Goal: Information Seeking & Learning: Learn about a topic

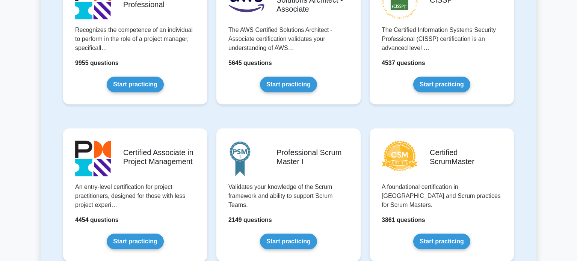
scroll to position [204, 0]
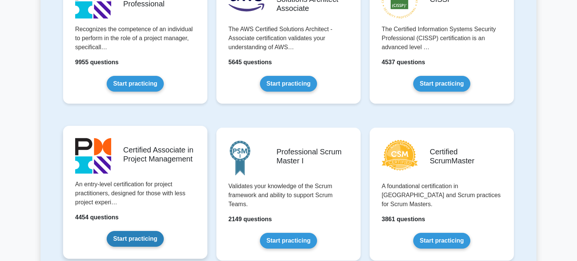
click at [163, 231] on link "Start practicing" at bounding box center [135, 239] width 57 height 16
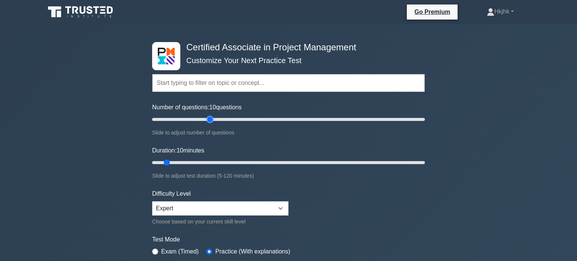
click at [208, 120] on input "Number of questions: 10 questions" at bounding box center [288, 119] width 273 height 9
click at [190, 119] on input "Number of questions: 45 questions" at bounding box center [288, 119] width 273 height 9
type input "15"
click at [168, 120] on input "Number of questions: 30 questions" at bounding box center [288, 119] width 273 height 9
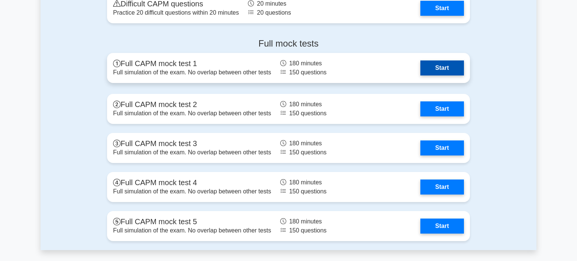
scroll to position [2365, 0]
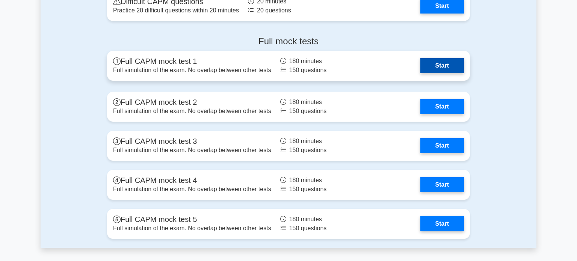
click at [420, 70] on link "Start" at bounding box center [442, 65] width 44 height 15
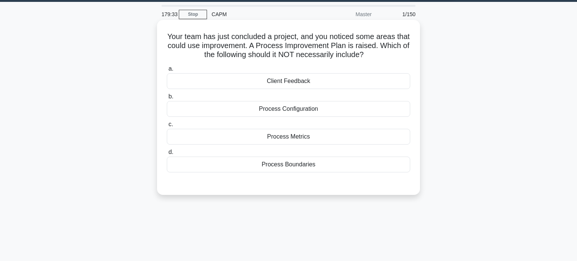
scroll to position [23, 0]
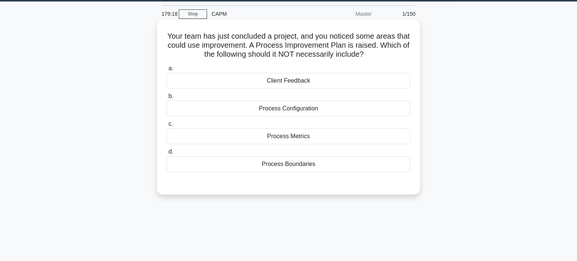
click at [302, 163] on div "Process Boundaries" at bounding box center [288, 164] width 243 height 16
click at [167, 154] on input "d. Process Boundaries" at bounding box center [167, 152] width 0 height 5
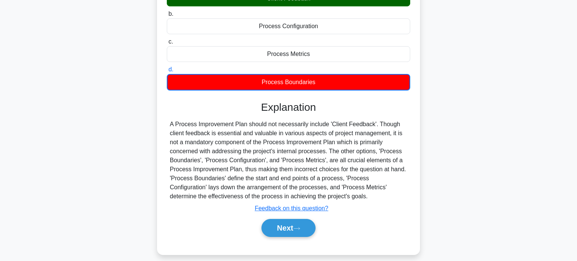
scroll to position [106, 0]
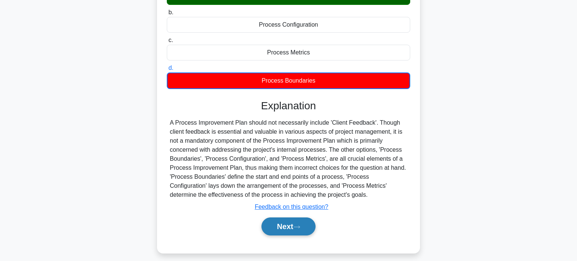
click at [289, 224] on button "Next" at bounding box center [288, 227] width 54 height 18
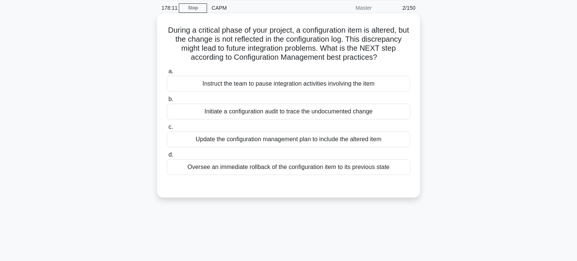
scroll to position [29, 0]
click at [276, 111] on div "Initiate a configuration audit to trace the undocumented change" at bounding box center [288, 111] width 243 height 16
click at [167, 101] on input "b. Initiate a configuration audit to trace the undocumented change" at bounding box center [167, 98] width 0 height 5
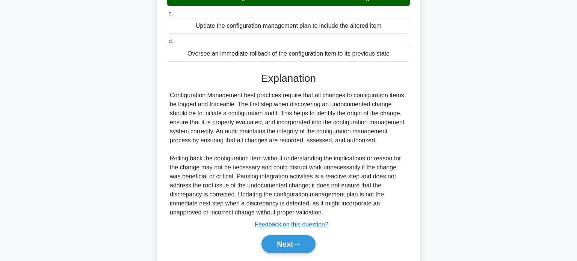
scroll to position [165, 0]
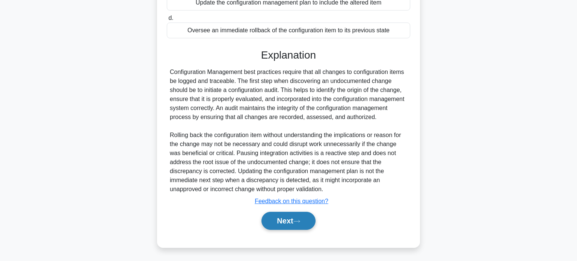
click at [298, 222] on icon at bounding box center [296, 221] width 7 height 4
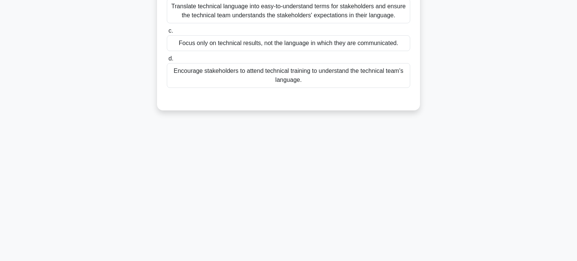
scroll to position [0, 0]
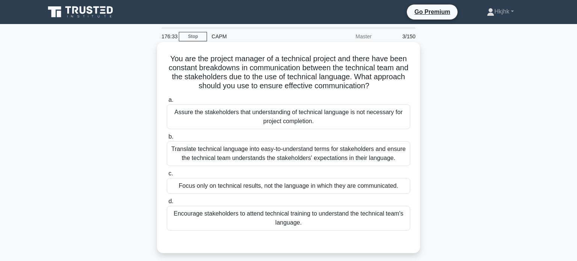
click at [293, 150] on div "Translate technical language into easy-to-understand terms for stakeholders and…" at bounding box center [288, 153] width 243 height 25
click at [167, 139] on input "b. Translate technical language into easy-to-understand terms for stakeholders …" at bounding box center [167, 137] width 0 height 5
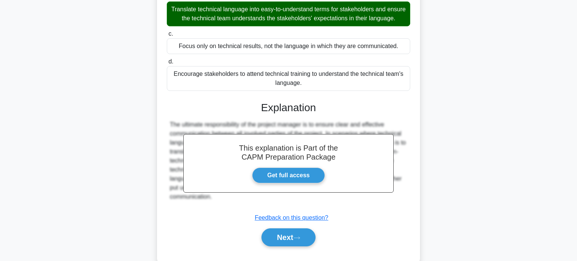
scroll to position [156, 0]
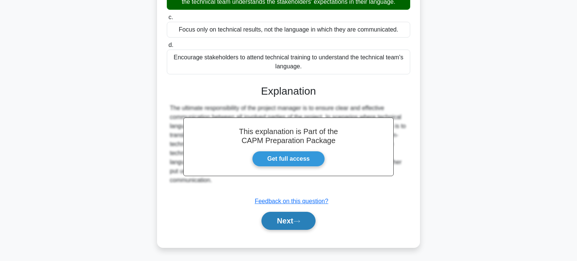
click at [300, 219] on icon at bounding box center [296, 221] width 7 height 4
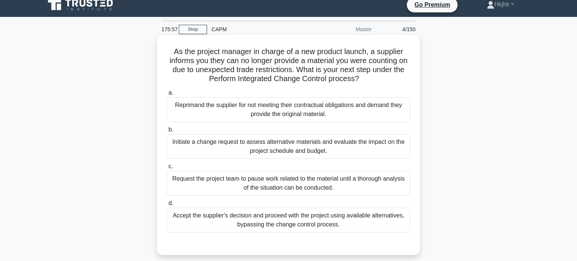
scroll to position [5, 0]
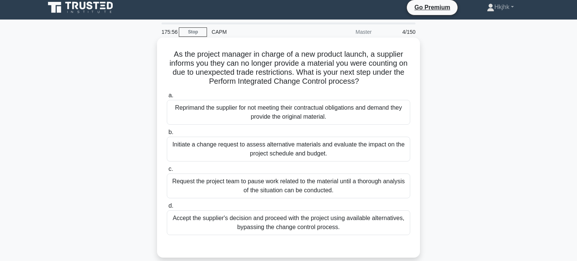
click at [268, 148] on div "Initiate a change request to assess alternative materials and evaluate the impa…" at bounding box center [288, 149] width 243 height 25
click at [167, 135] on input "b. Initiate a change request to assess alternative materials and evaluate the i…" at bounding box center [167, 132] width 0 height 5
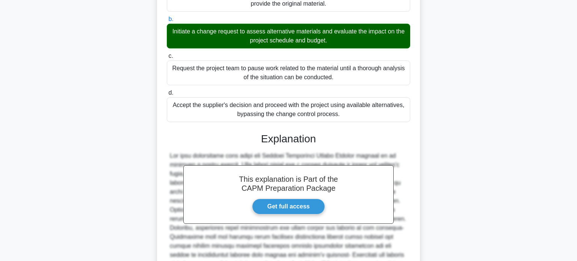
scroll to position [210, 0]
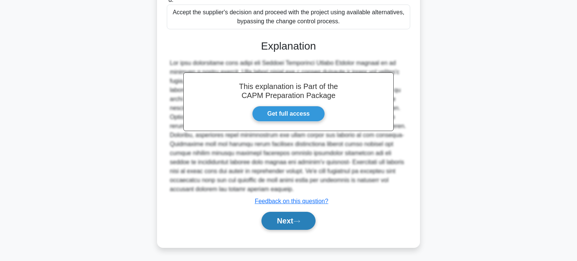
click at [290, 217] on button "Next" at bounding box center [288, 221] width 54 height 18
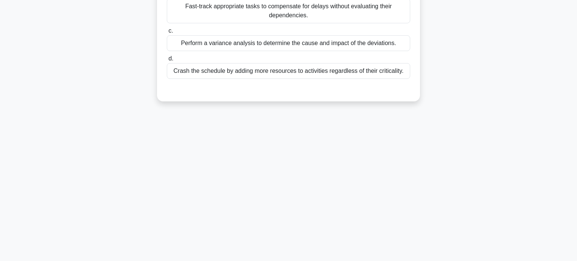
scroll to position [0, 0]
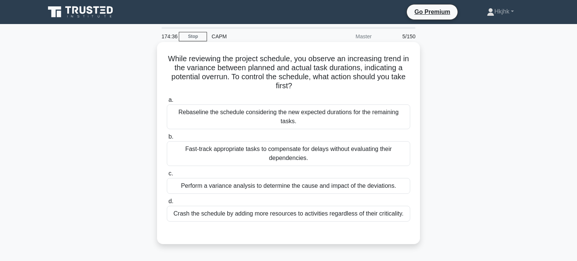
click at [281, 178] on div "Perform a variance analysis to determine the cause and impact of the deviations." at bounding box center [288, 186] width 243 height 16
click at [167, 176] on input "c. Perform a variance analysis to determine the cause and impact of the deviati…" at bounding box center [167, 173] width 0 height 5
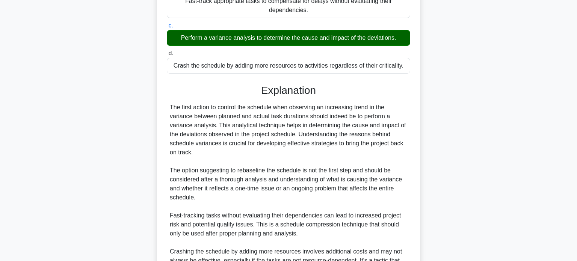
scroll to position [148, 0]
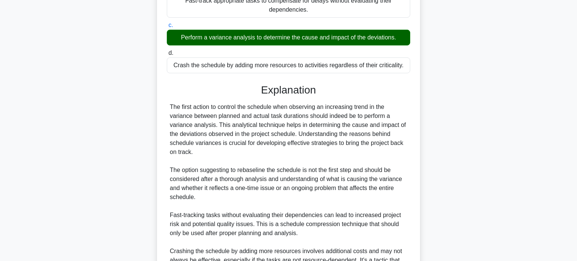
drag, startPoint x: 241, startPoint y: 116, endPoint x: 265, endPoint y: 139, distance: 33.2
click at [265, 139] on div "The first action to control the schedule when observing an increasing trend in …" at bounding box center [288, 197] width 237 height 189
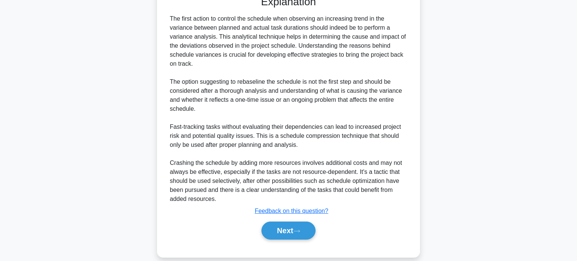
scroll to position [237, 0]
click at [308, 221] on button "Next" at bounding box center [288, 230] width 54 height 18
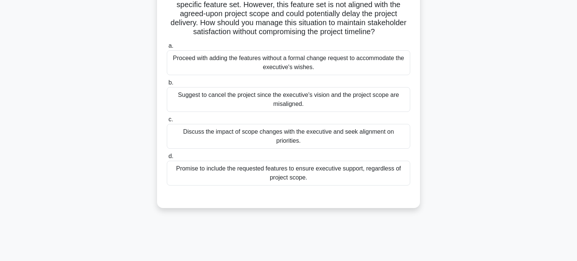
scroll to position [73, 0]
click at [321, 132] on div "Discuss the impact of scope changes with the executive and seek alignment on pr…" at bounding box center [288, 136] width 243 height 25
click at [167, 122] on input "c. Discuss the impact of scope changes with the executive and seek alignment on…" at bounding box center [167, 119] width 0 height 5
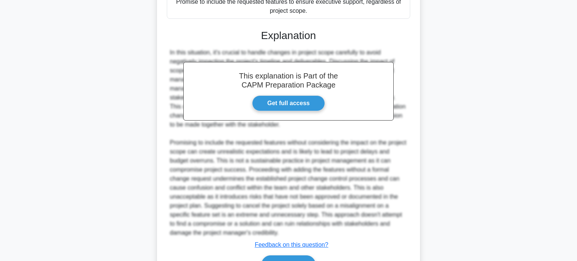
scroll to position [239, 0]
click at [304, 255] on button "Next" at bounding box center [288, 264] width 54 height 18
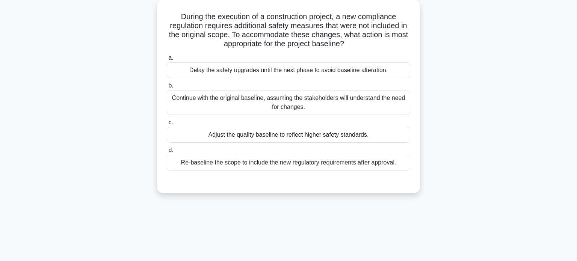
scroll to position [42, 0]
click at [266, 163] on div "Re-baseline the scope to include the new regulatory requirements after approval." at bounding box center [288, 163] width 243 height 16
click at [167, 153] on input "d. Re-baseline the scope to include the new regulatory requirements after appro…" at bounding box center [167, 150] width 0 height 5
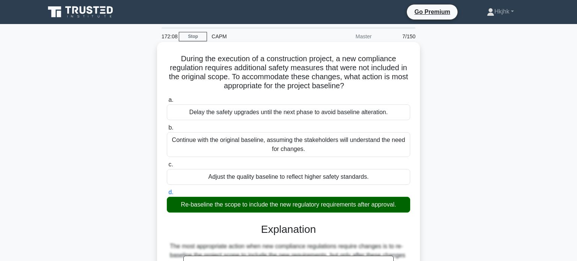
scroll to position [145, 0]
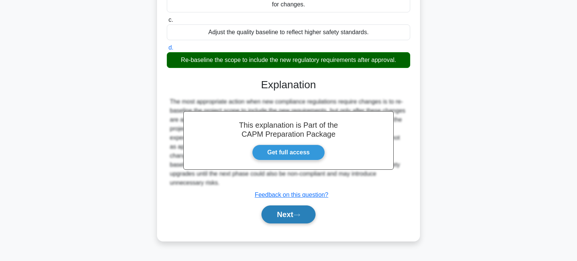
click at [301, 219] on button "Next" at bounding box center [288, 215] width 54 height 18
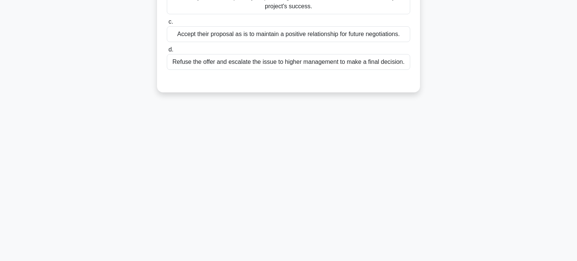
scroll to position [0, 0]
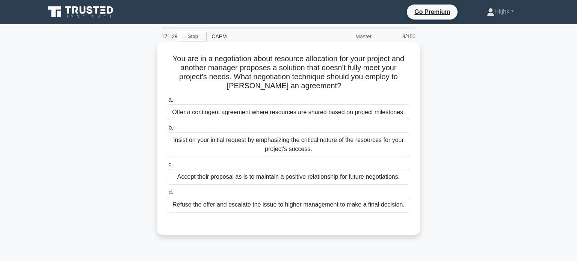
click at [260, 115] on div "Offer a contingent agreement where resources are shared based on project milest…" at bounding box center [288, 112] width 243 height 16
click at [167, 103] on input "a. Offer a contingent agreement where resources are shared based on project mil…" at bounding box center [167, 100] width 0 height 5
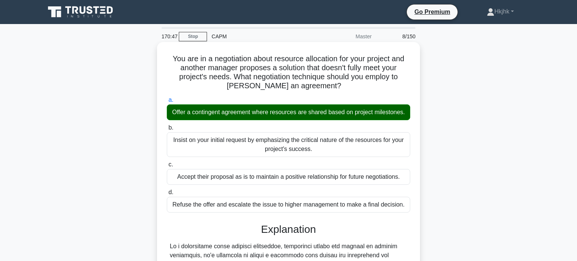
scroll to position [210, 0]
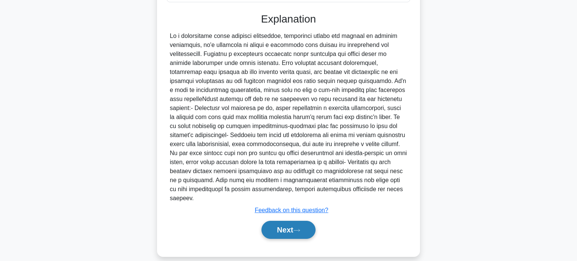
click at [284, 226] on button "Next" at bounding box center [288, 230] width 54 height 18
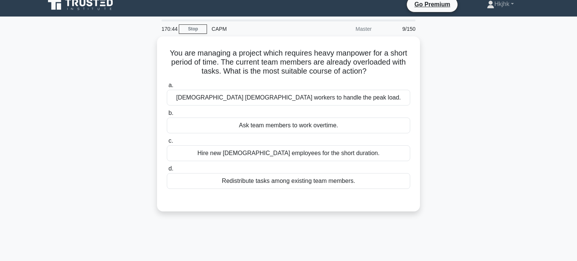
scroll to position [0, 0]
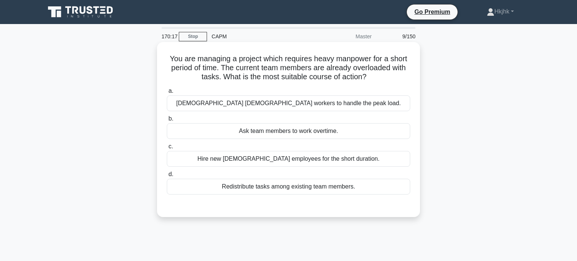
click at [281, 188] on div "Redistribute tasks among existing team members." at bounding box center [288, 187] width 243 height 16
click at [167, 177] on input "d. Redistribute tasks among existing team members." at bounding box center [167, 174] width 0 height 5
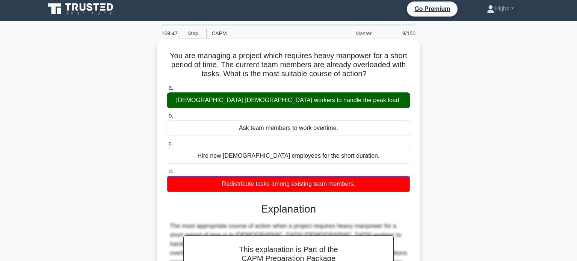
scroll to position [1, 0]
